Goal: Task Accomplishment & Management: Complete application form

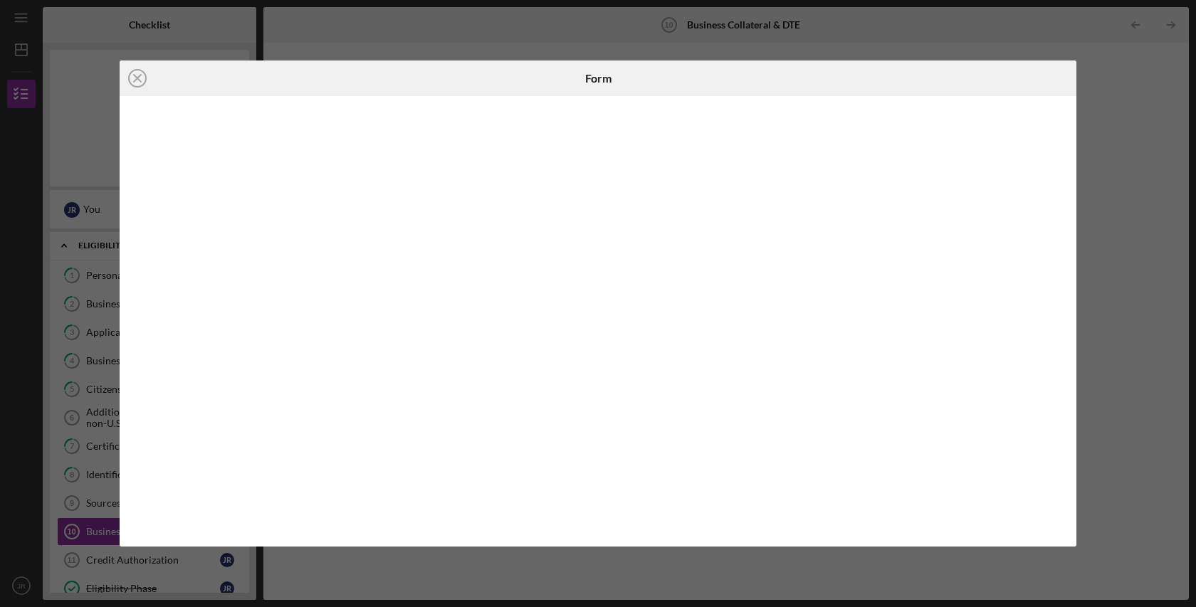
scroll to position [88, 0]
click at [90, 540] on div "Icon/Close Form" at bounding box center [598, 303] width 1196 height 607
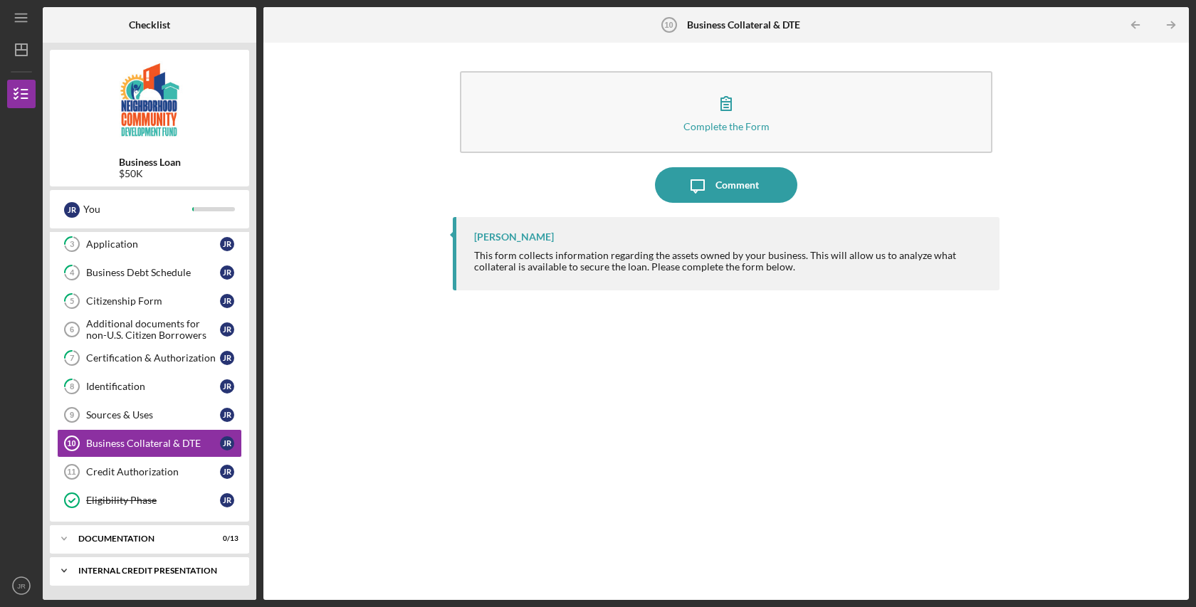
click at [112, 572] on div "Internal Credit Presentation" at bounding box center [154, 571] width 153 height 9
click at [68, 567] on icon "Icon/Expander" at bounding box center [64, 571] width 28 height 28
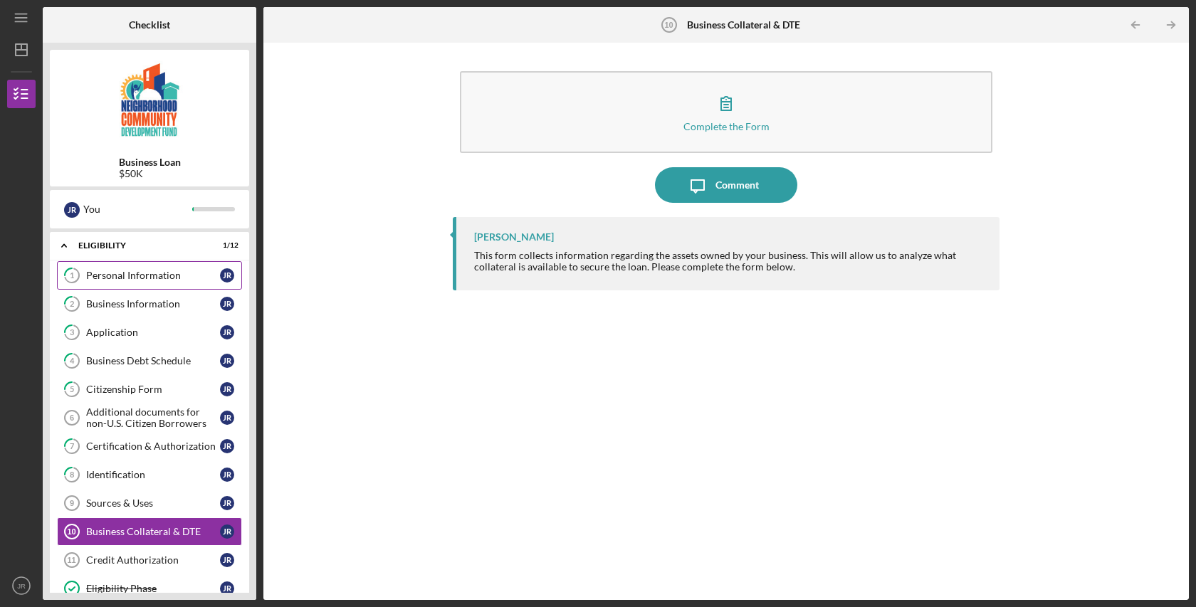
click at [155, 278] on div "Personal Information" at bounding box center [153, 275] width 134 height 11
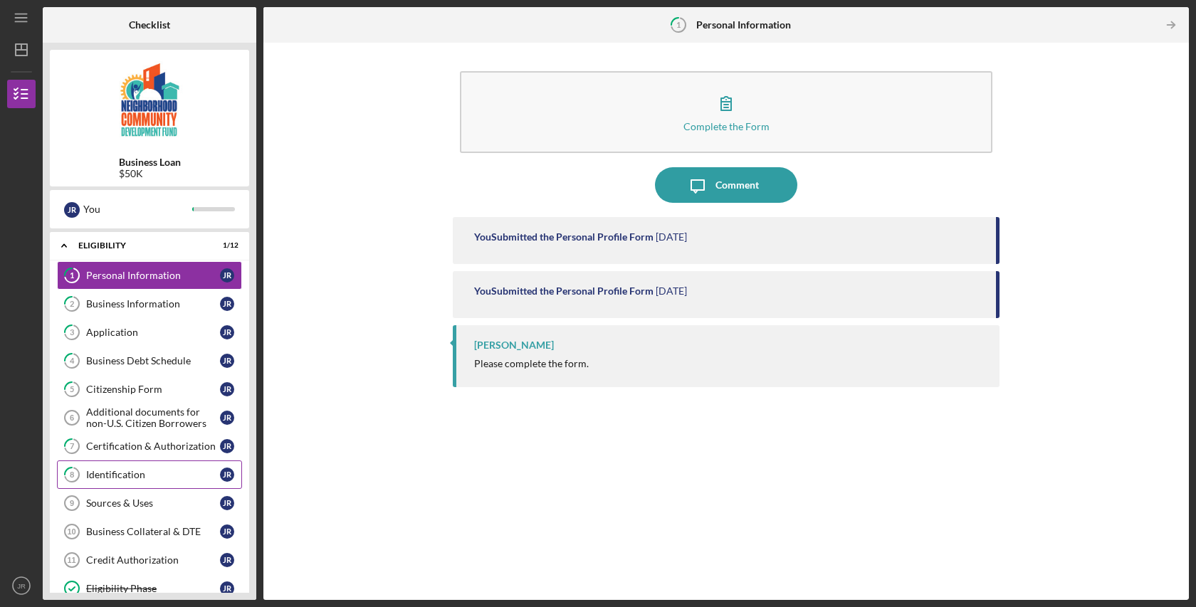
scroll to position [88, 0]
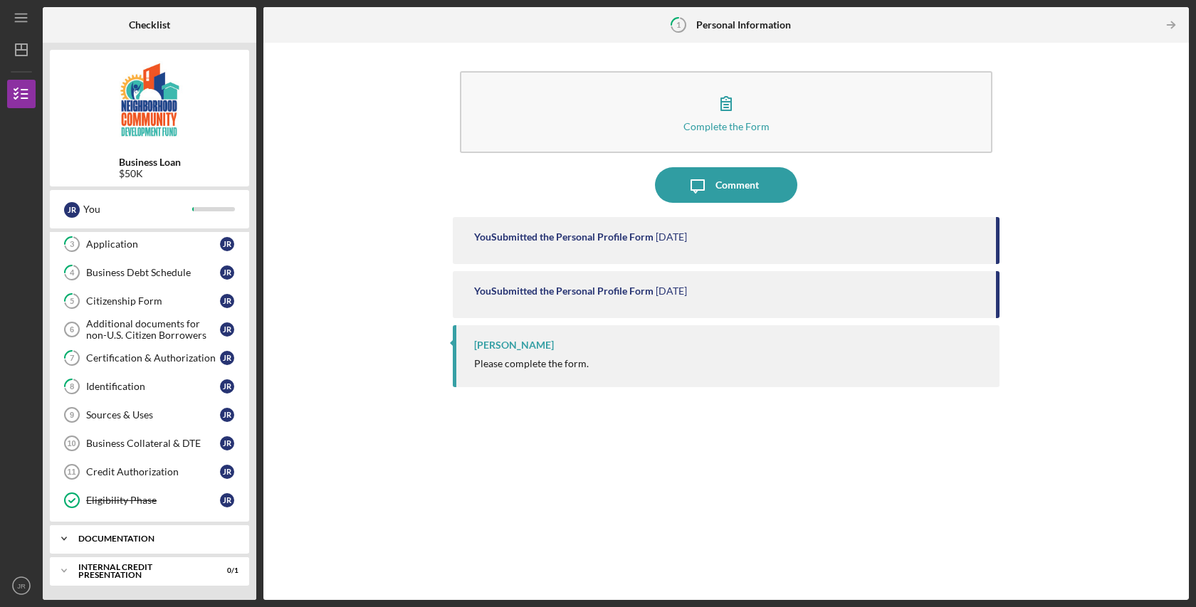
click at [63, 539] on icon "Icon/Expander" at bounding box center [64, 539] width 28 height 28
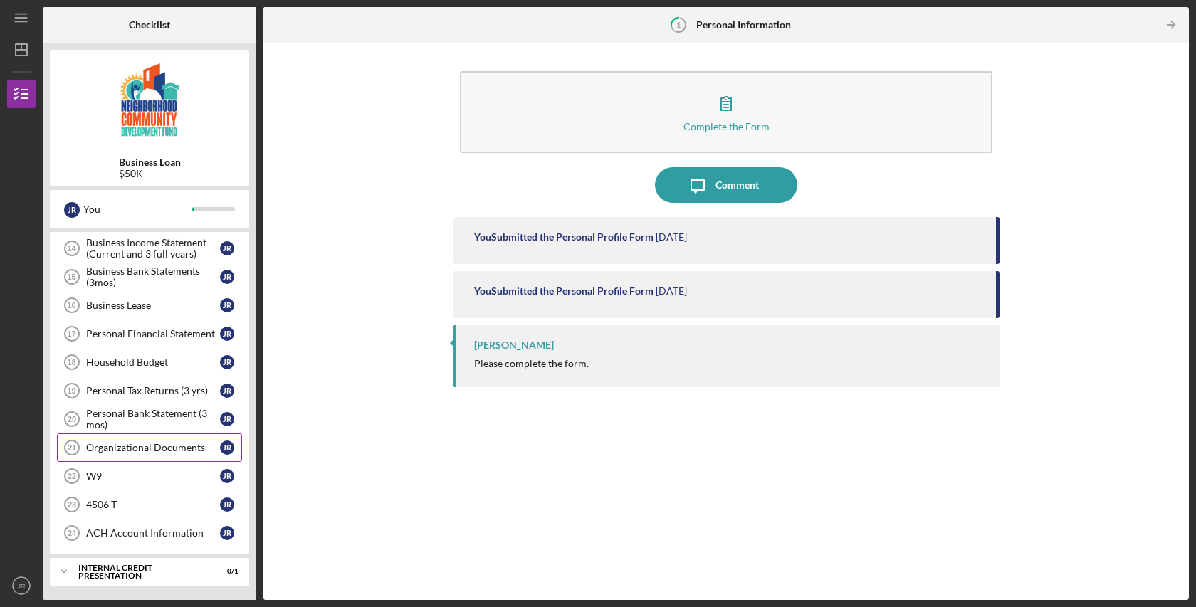
scroll to position [466, 0]
click at [144, 338] on div "Personal Financial Statement" at bounding box center [153, 332] width 134 height 11
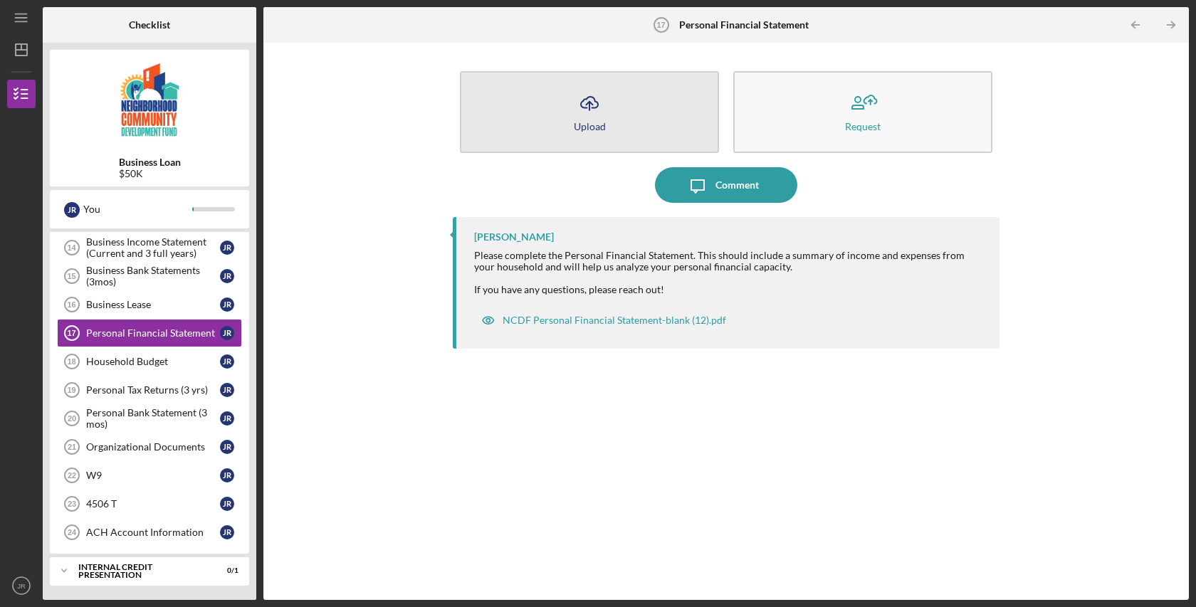
click at [610, 120] on button "Icon/Upload Upload" at bounding box center [589, 112] width 259 height 82
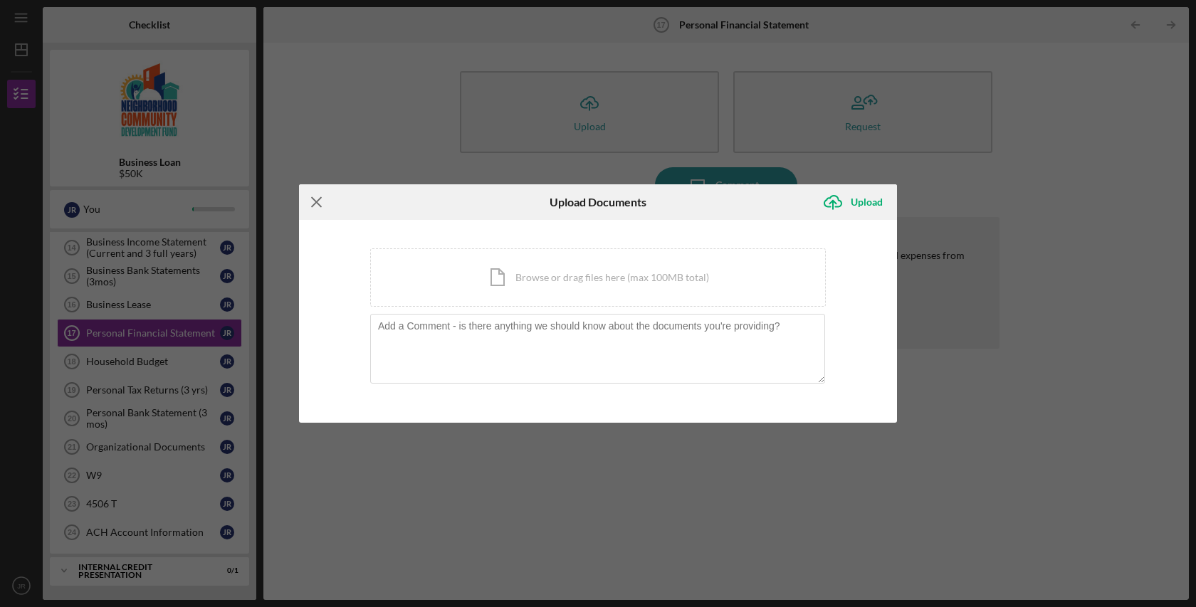
click at [315, 201] on line at bounding box center [316, 201] width 9 height 9
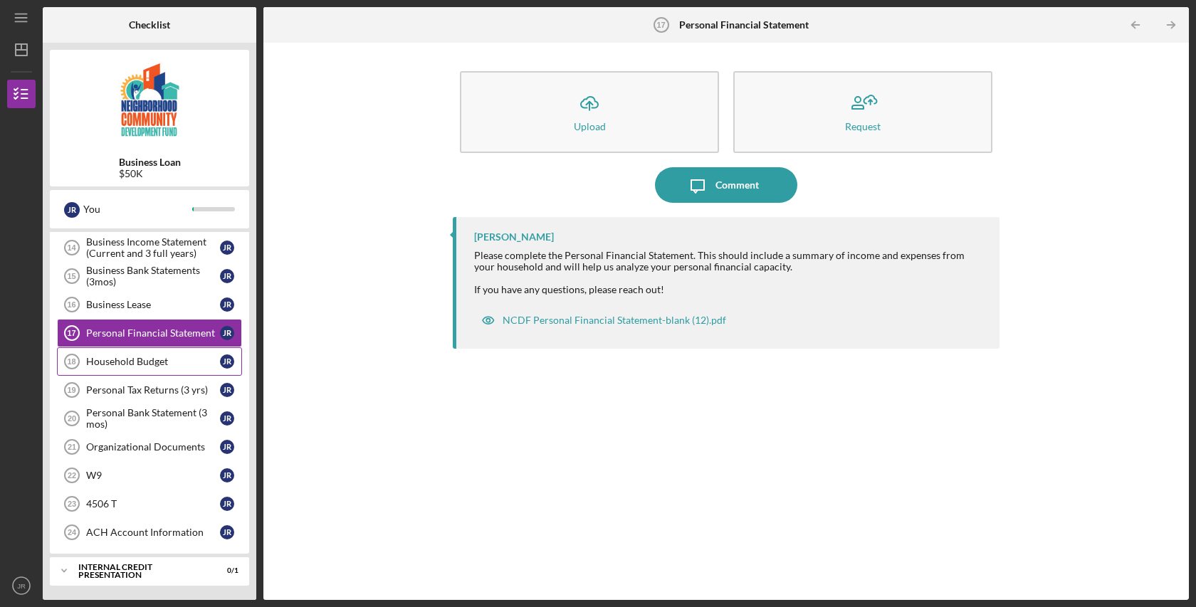
click at [152, 359] on div "Household Budget" at bounding box center [153, 361] width 134 height 11
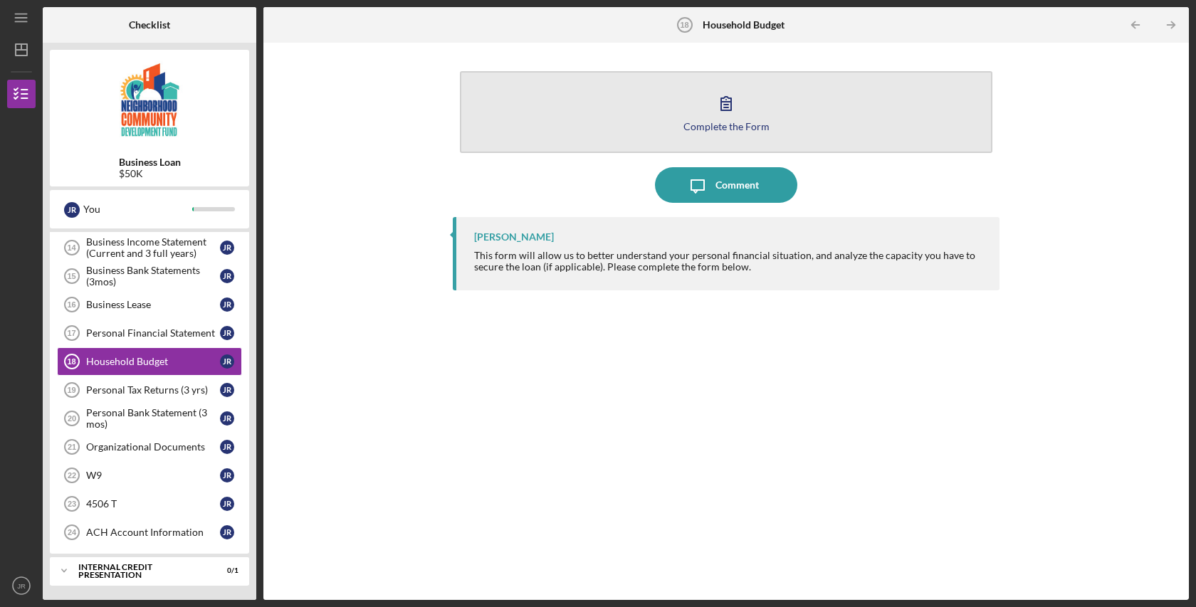
click at [621, 127] on button "Complete the Form Form" at bounding box center [726, 112] width 532 height 82
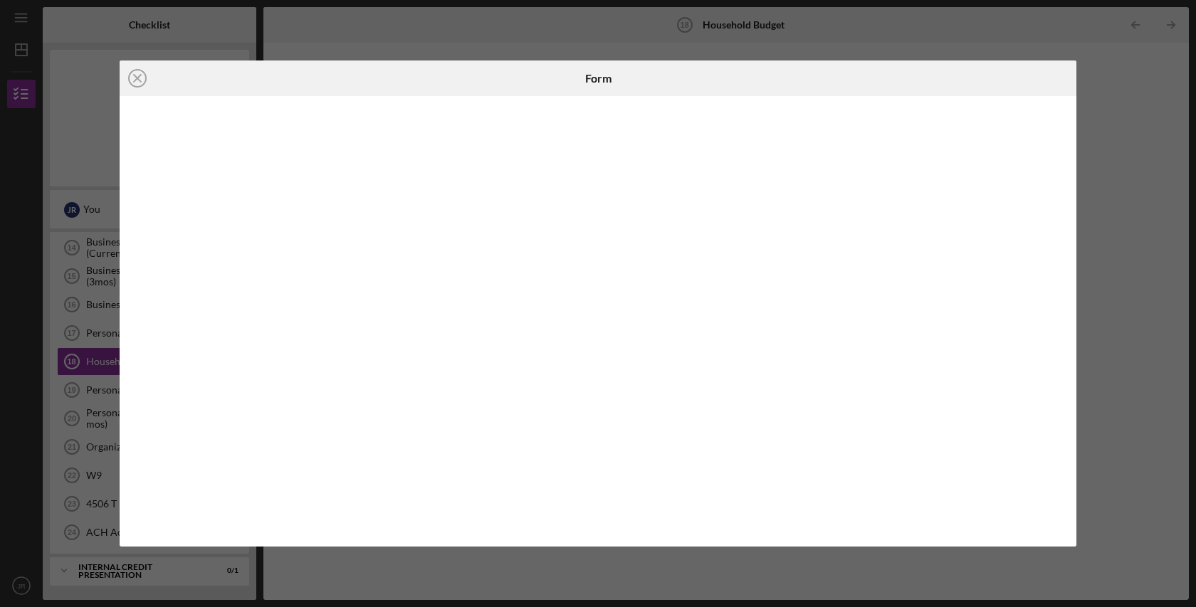
click at [72, 112] on div "Icon/Close Form" at bounding box center [598, 303] width 1196 height 607
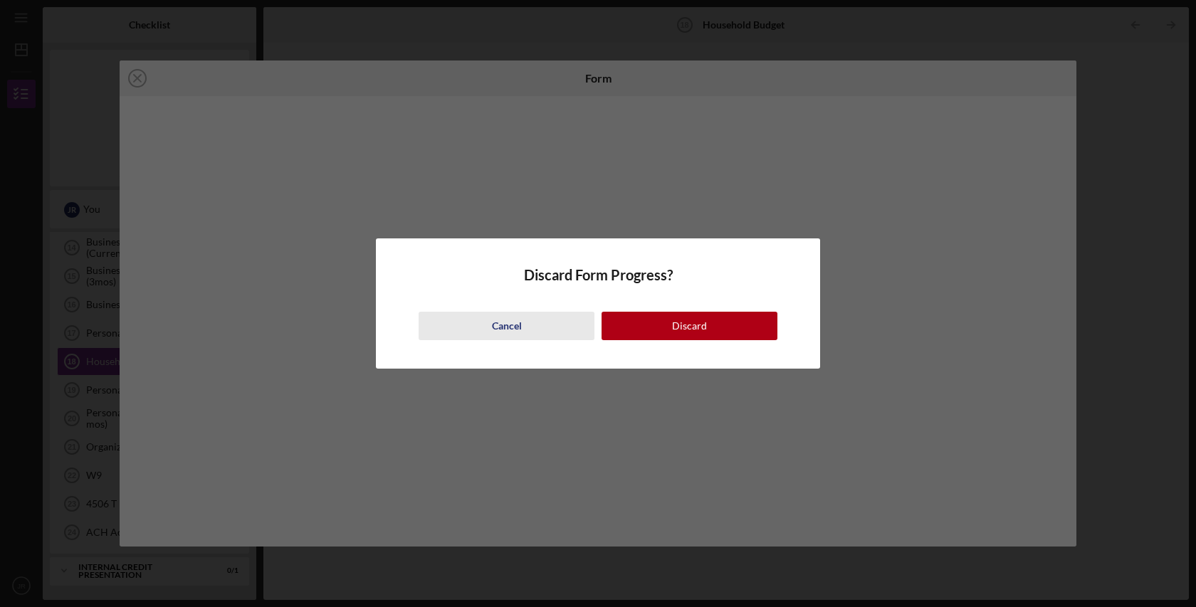
click at [505, 326] on div "Cancel" at bounding box center [507, 326] width 30 height 28
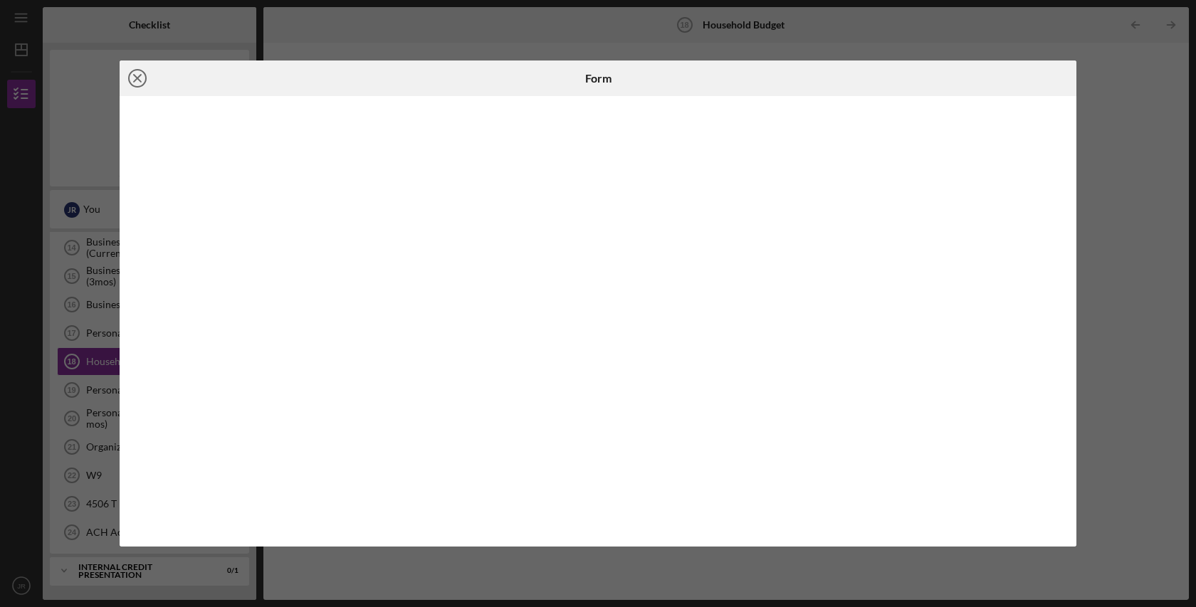
click at [141, 80] on icon "Icon/Close" at bounding box center [138, 79] width 36 height 36
